Goal: Browse casually: Explore the website without a specific task or goal

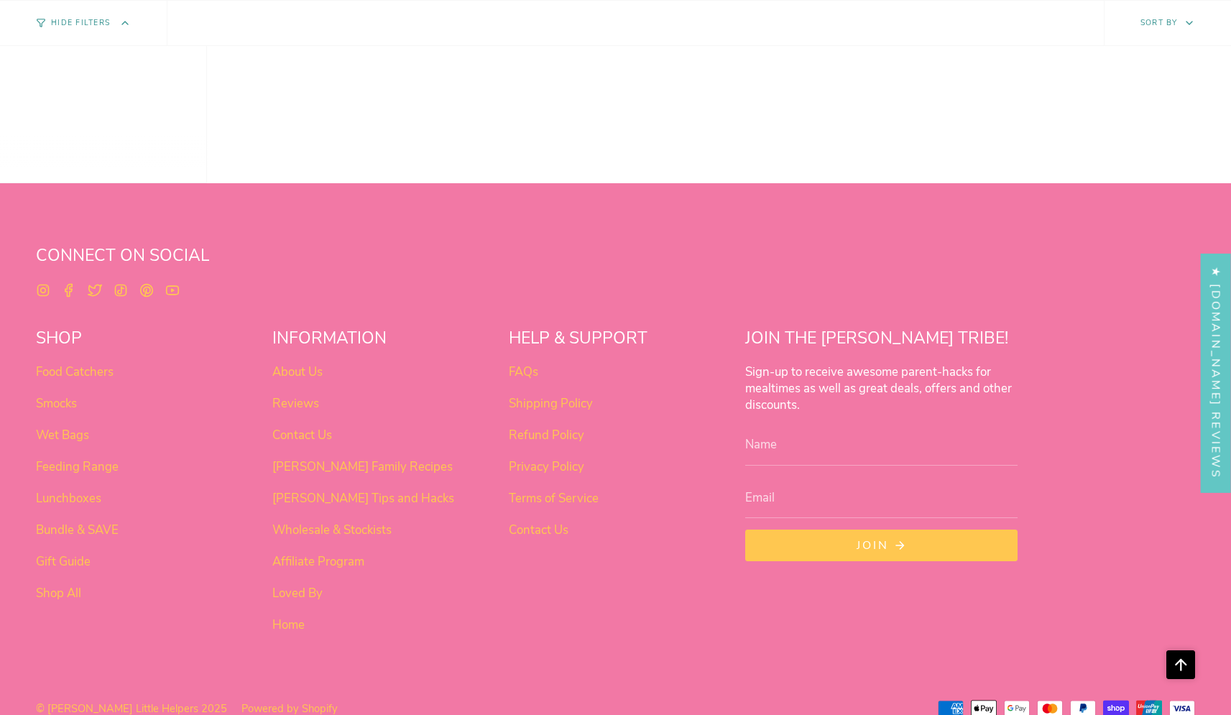
scroll to position [1191, 0]
